Goal: Use online tool/utility: Utilize a website feature to perform a specific function

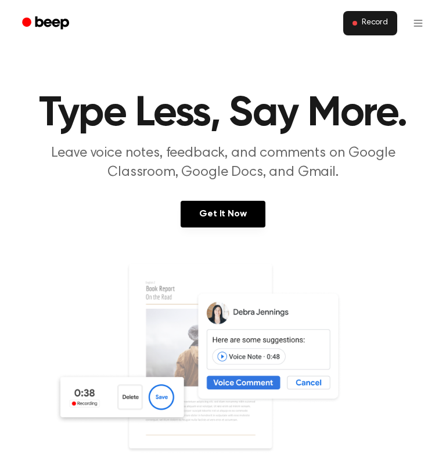
click at [389, 28] on button "Record" at bounding box center [370, 23] width 54 height 24
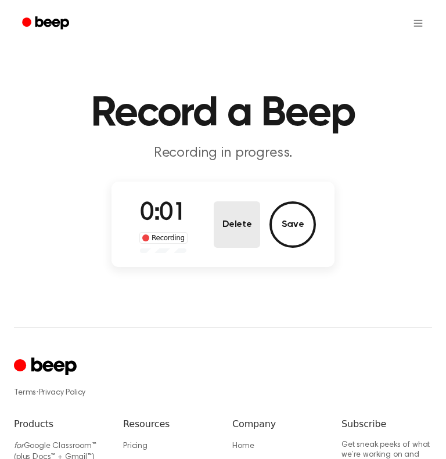
click at [244, 225] on button "Delete" at bounding box center [237, 224] width 46 height 46
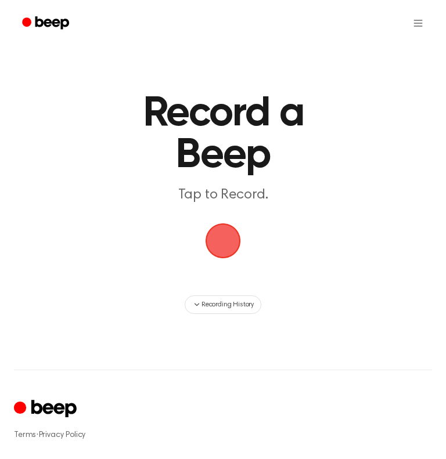
click at [217, 232] on span "button" at bounding box center [223, 241] width 38 height 38
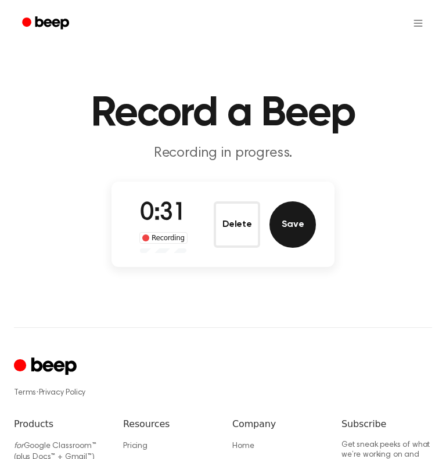
click at [279, 230] on button "Save" at bounding box center [292, 224] width 46 height 46
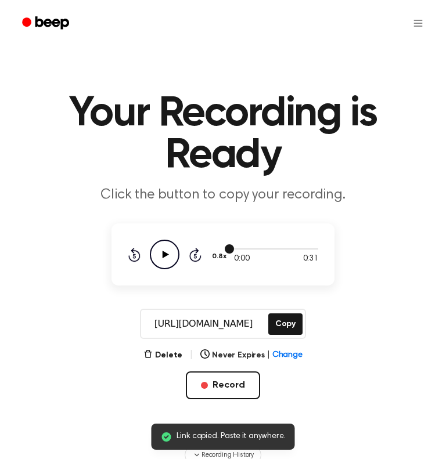
scroll to position [67, 0]
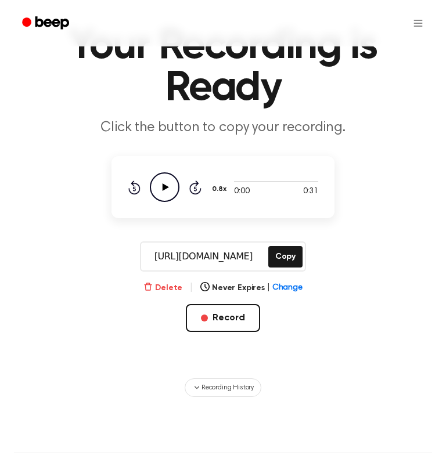
click at [175, 284] on button "Delete" at bounding box center [162, 288] width 39 height 12
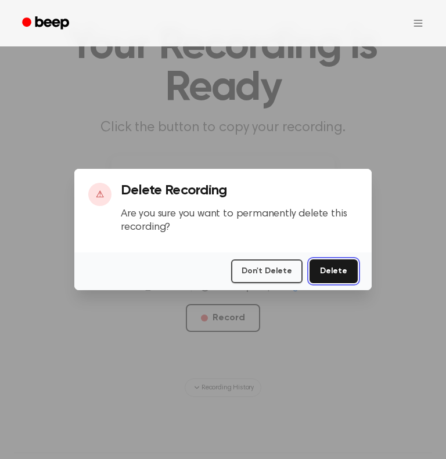
click at [337, 270] on button "Delete" at bounding box center [333, 272] width 48 height 24
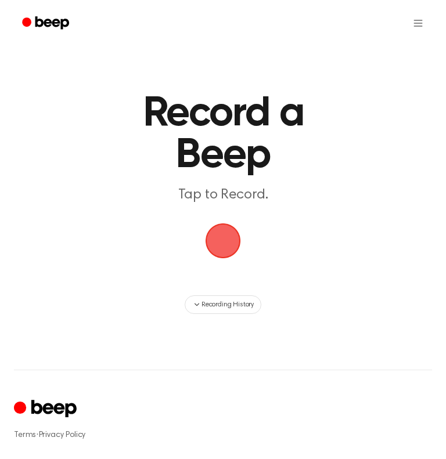
click at [224, 245] on span "button" at bounding box center [222, 240] width 64 height 64
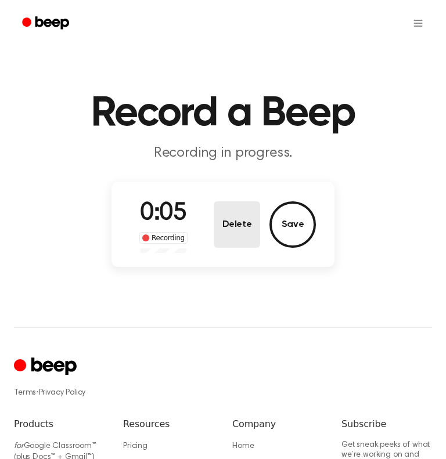
click at [237, 233] on button "Delete" at bounding box center [237, 224] width 46 height 46
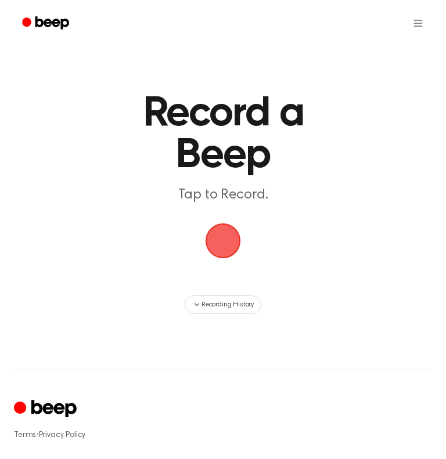
click at [232, 236] on span "button" at bounding box center [223, 241] width 64 height 64
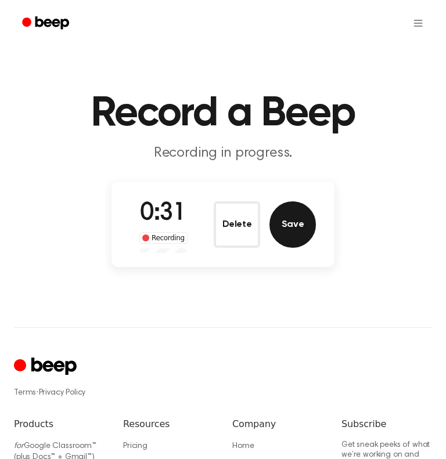
click at [293, 228] on button "Save" at bounding box center [292, 224] width 46 height 46
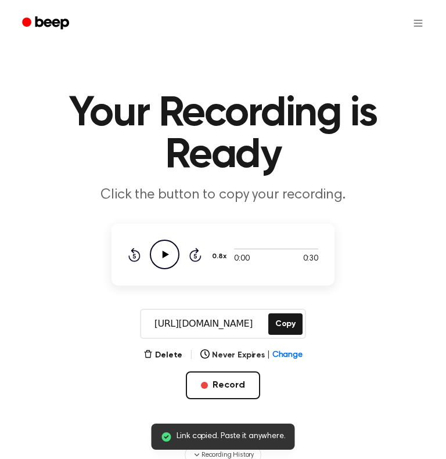
click at [171, 245] on icon "Play Audio" at bounding box center [165, 255] width 30 height 30
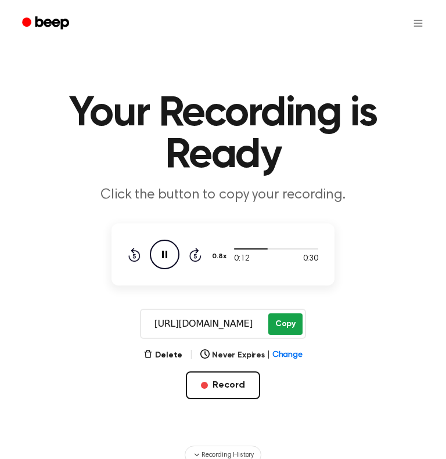
click at [279, 320] on button "Copy" at bounding box center [285, 324] width 34 height 21
